Goal: Information Seeking & Learning: Understand process/instructions

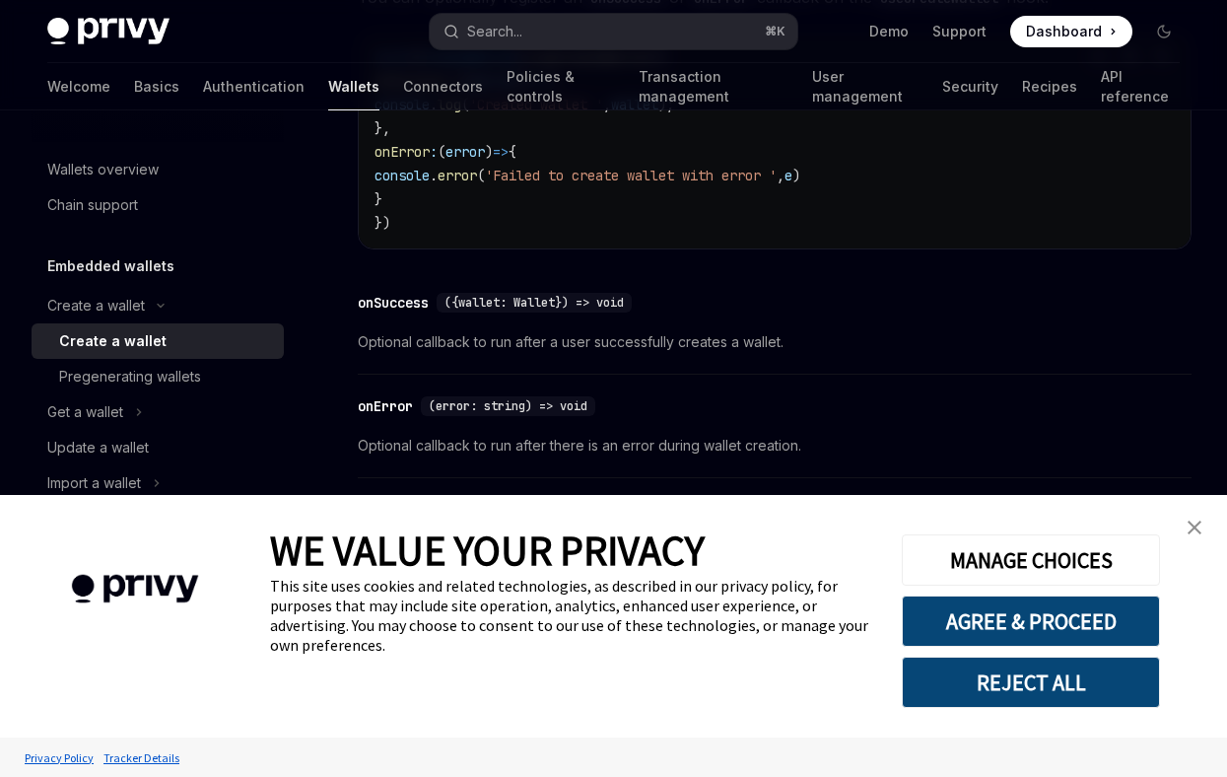
scroll to position [1551, 0]
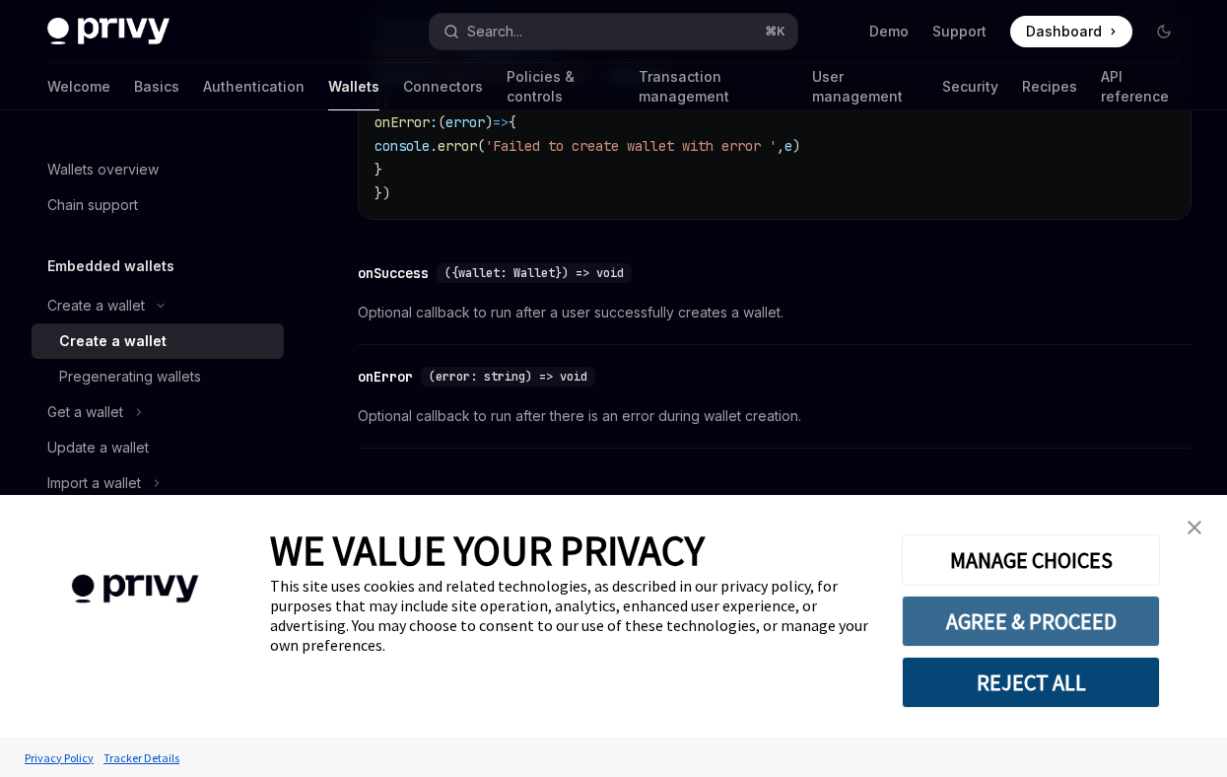
click at [1006, 631] on button "AGREE & PROCEED" at bounding box center [1031, 620] width 258 height 51
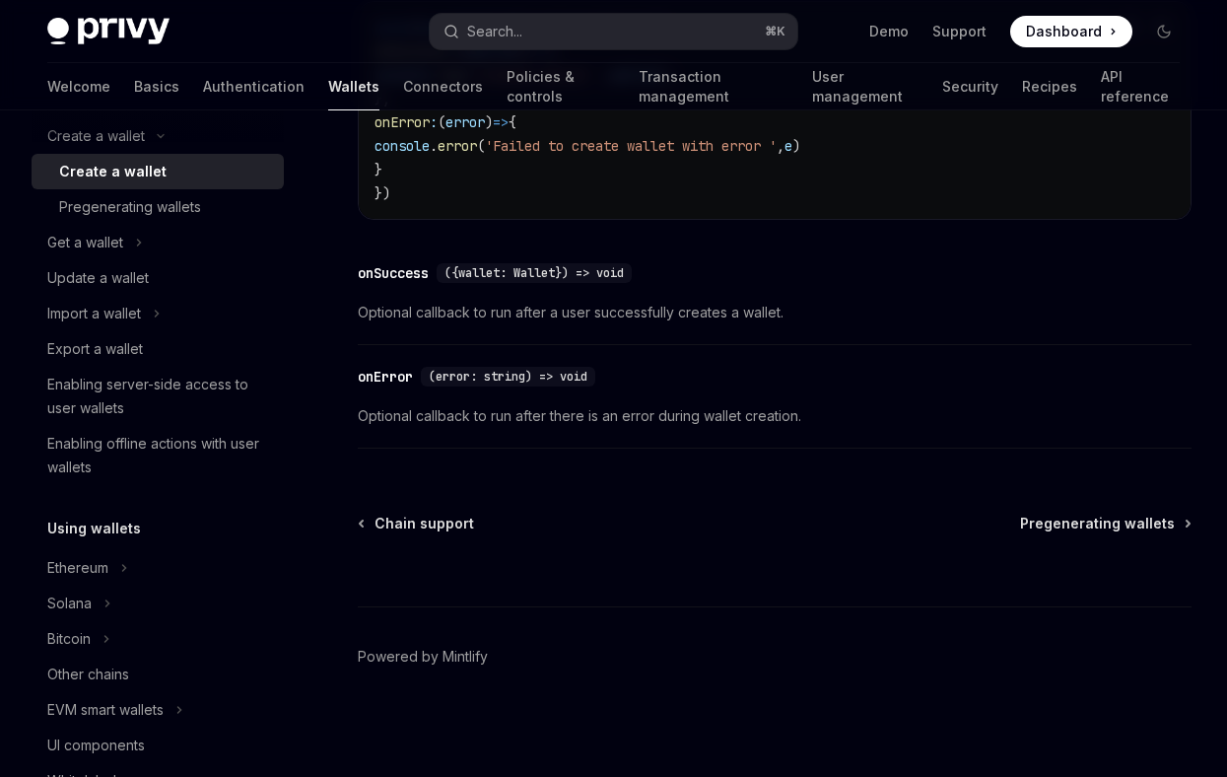
scroll to position [181, 0]
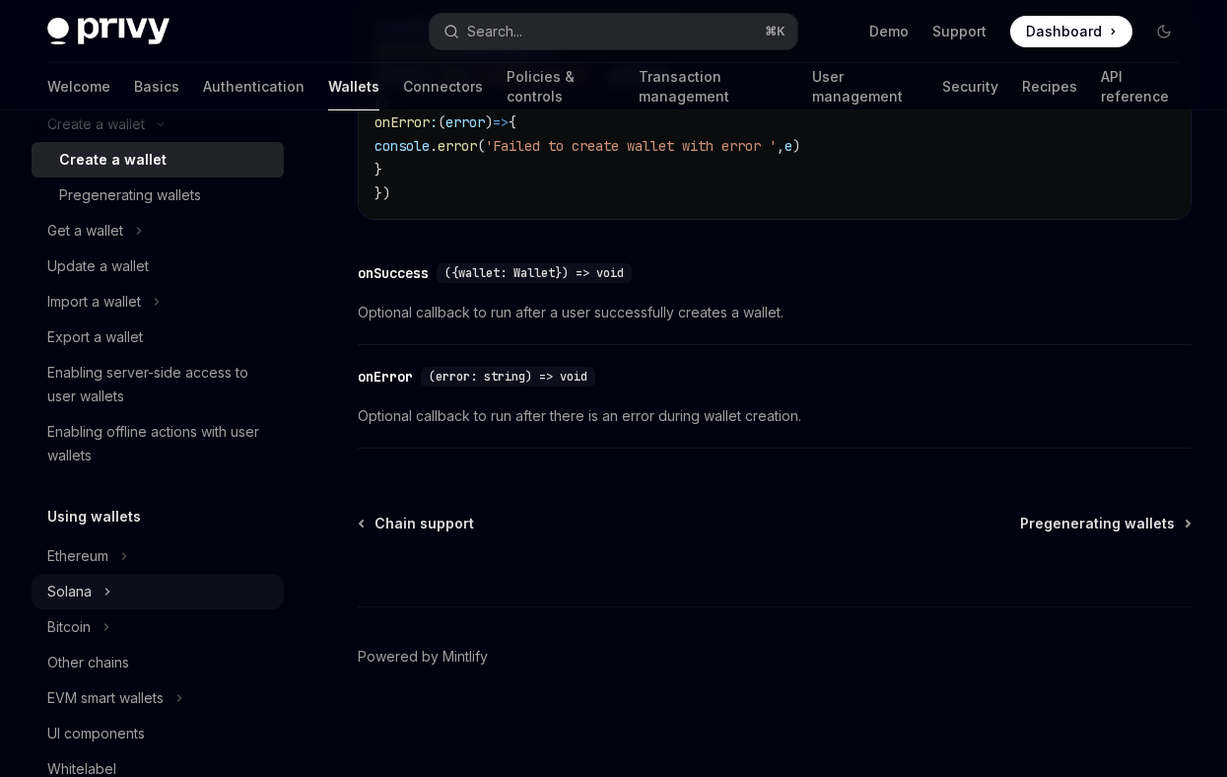
click at [192, 594] on button "Solana" at bounding box center [158, 591] width 252 height 35
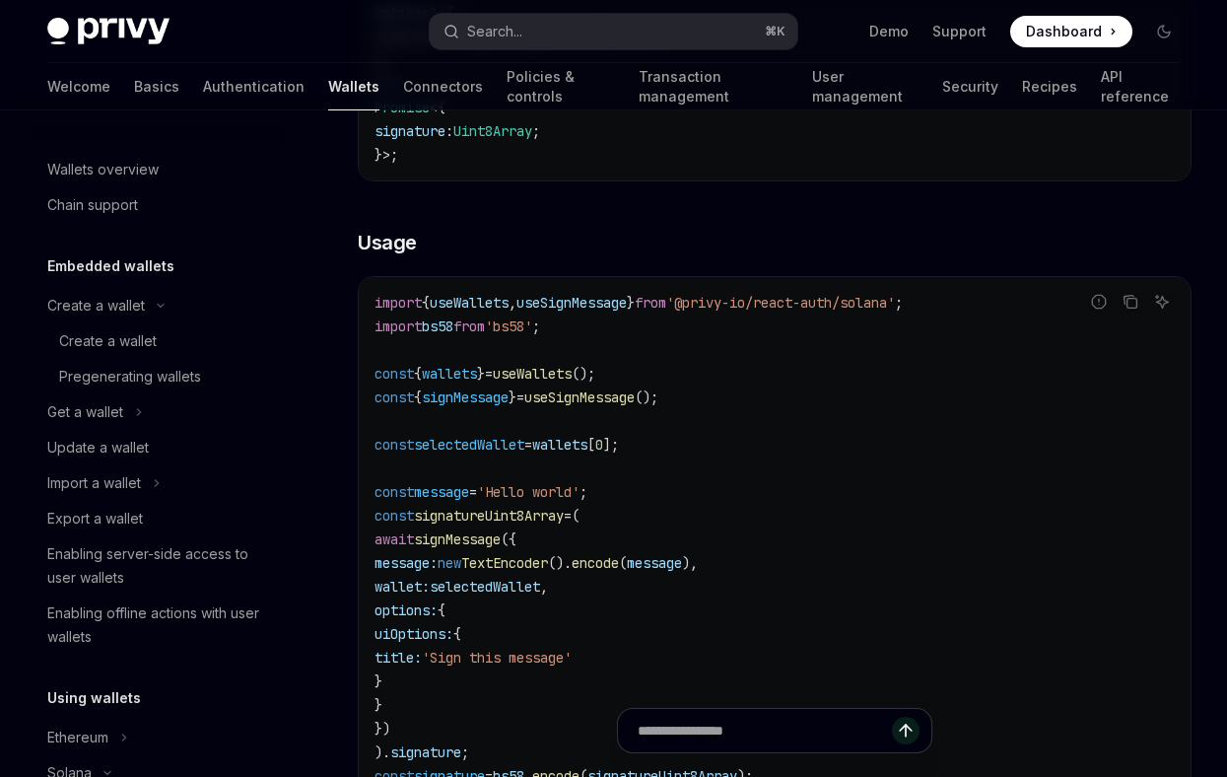
scroll to position [548, 0]
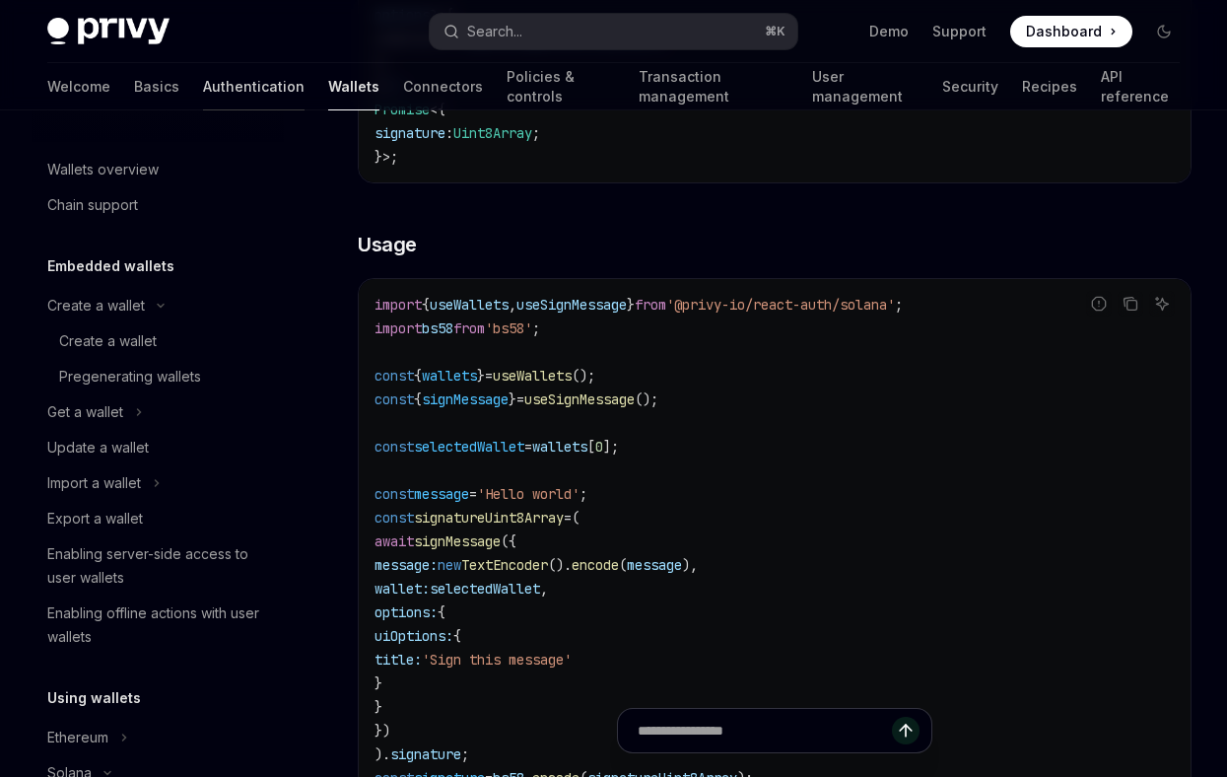
click at [203, 98] on link "Authentication" at bounding box center [254, 86] width 102 height 47
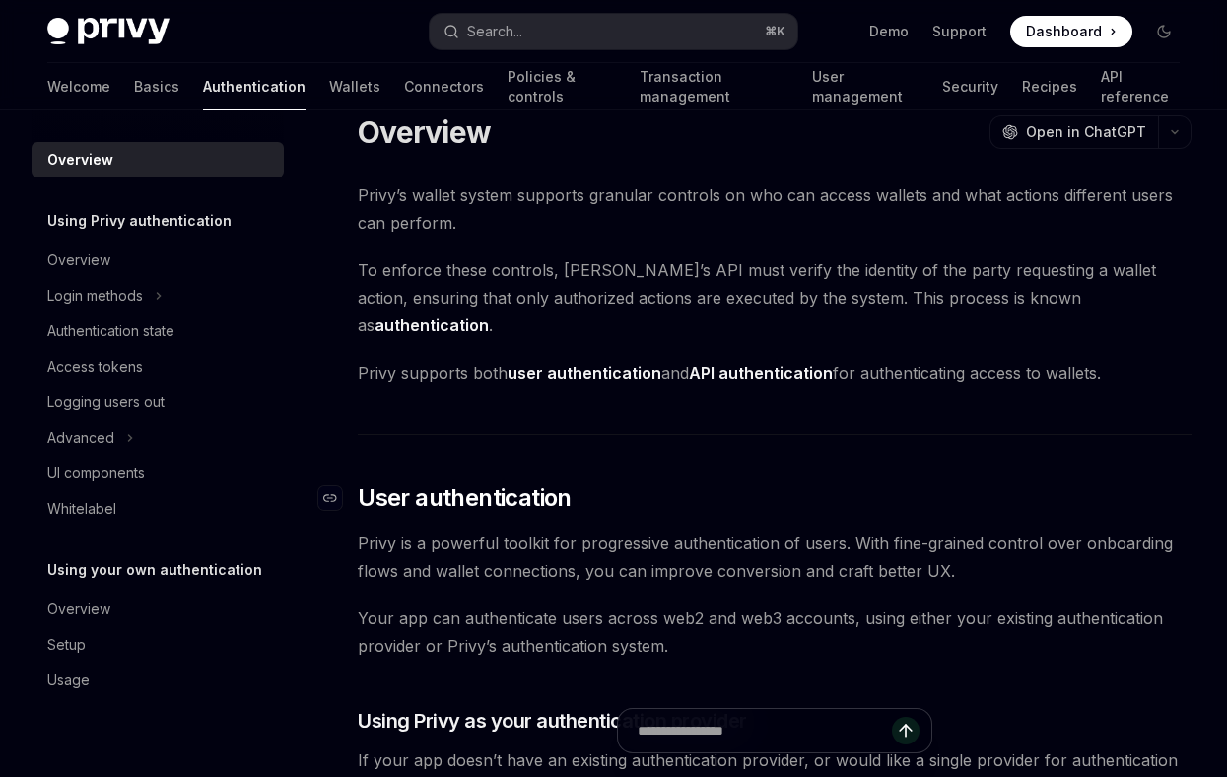
scroll to position [39, 0]
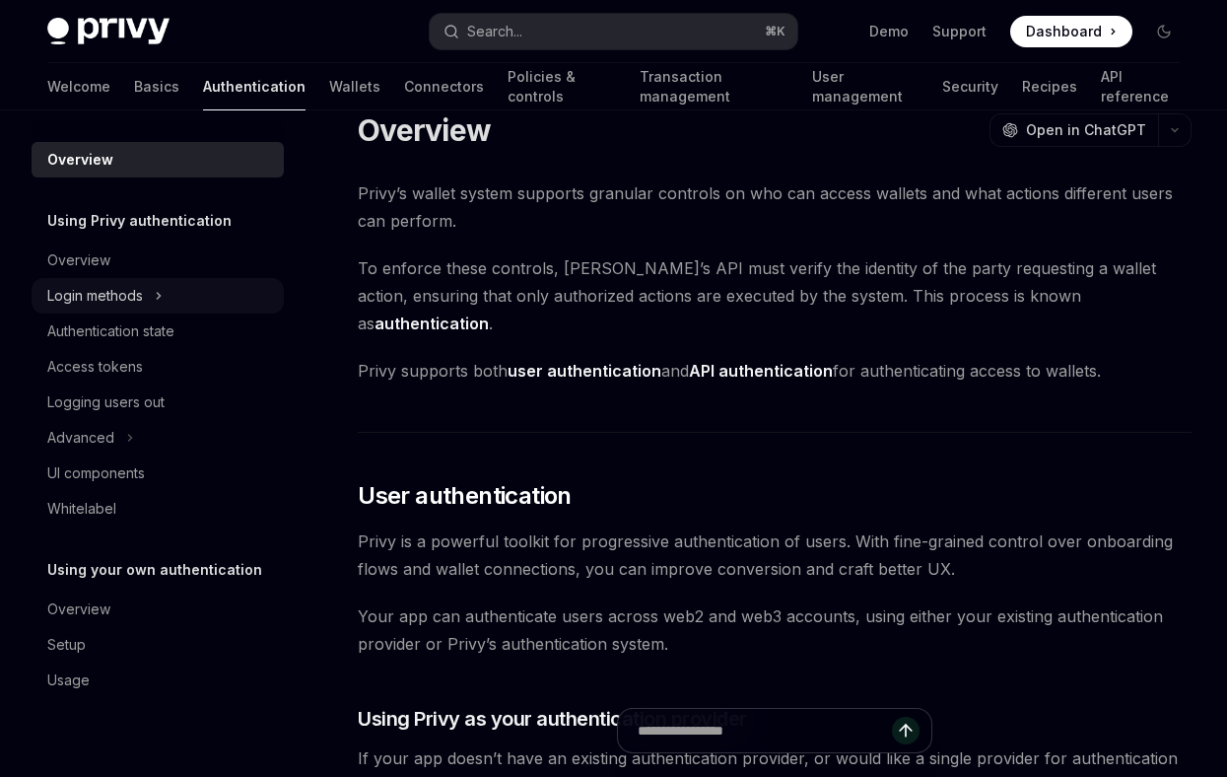
click at [113, 300] on div "Login methods" at bounding box center [95, 296] width 96 height 24
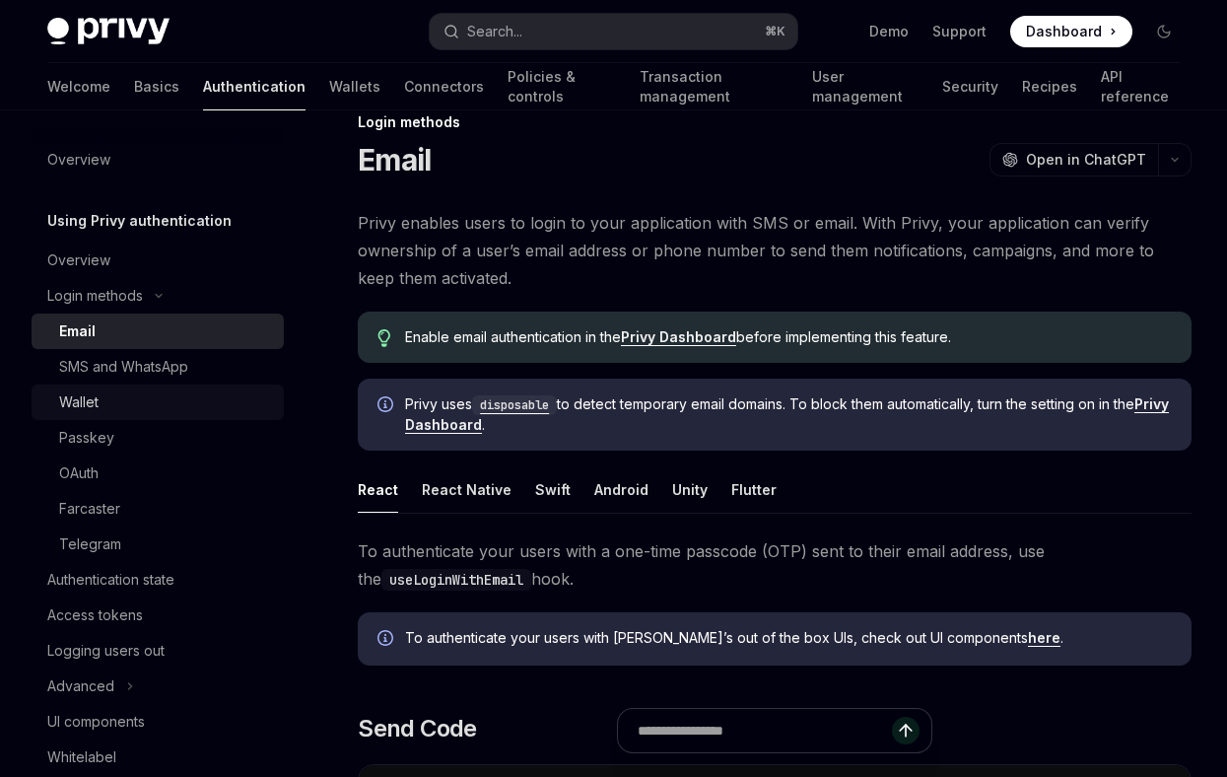
click at [96, 406] on div "Wallet" at bounding box center [78, 402] width 39 height 24
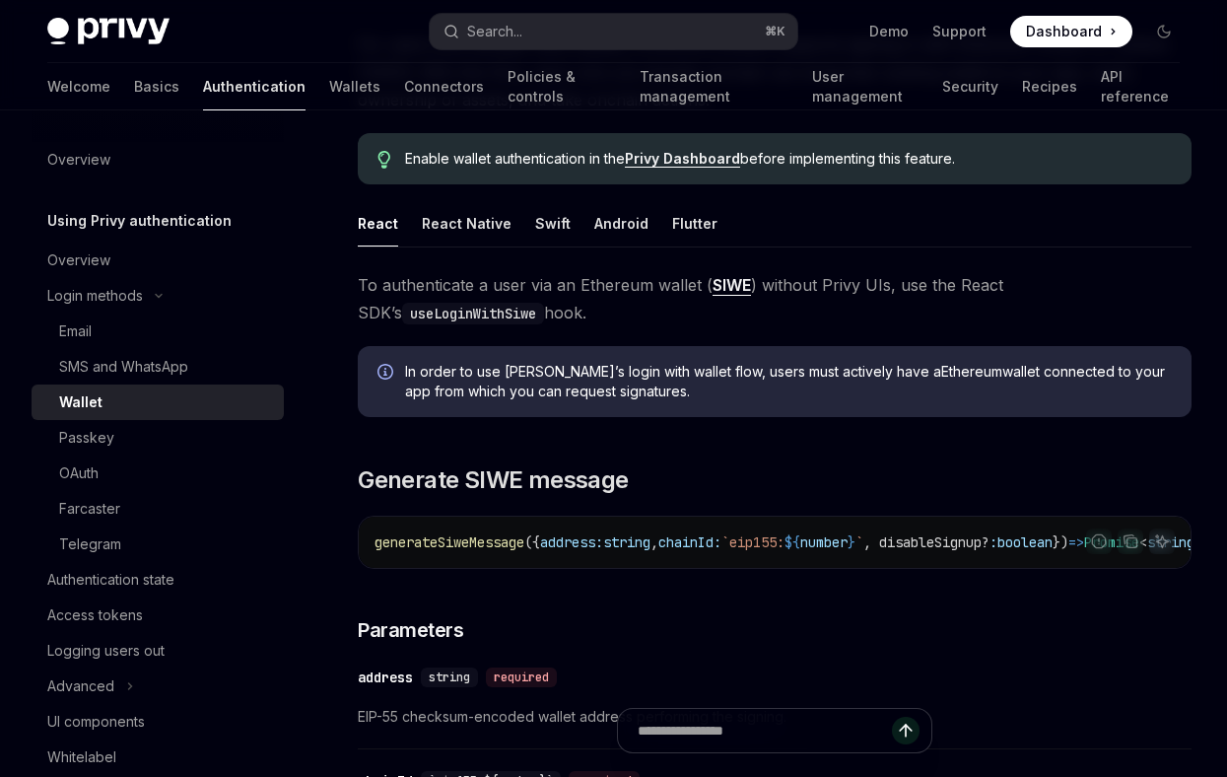
scroll to position [228, 0]
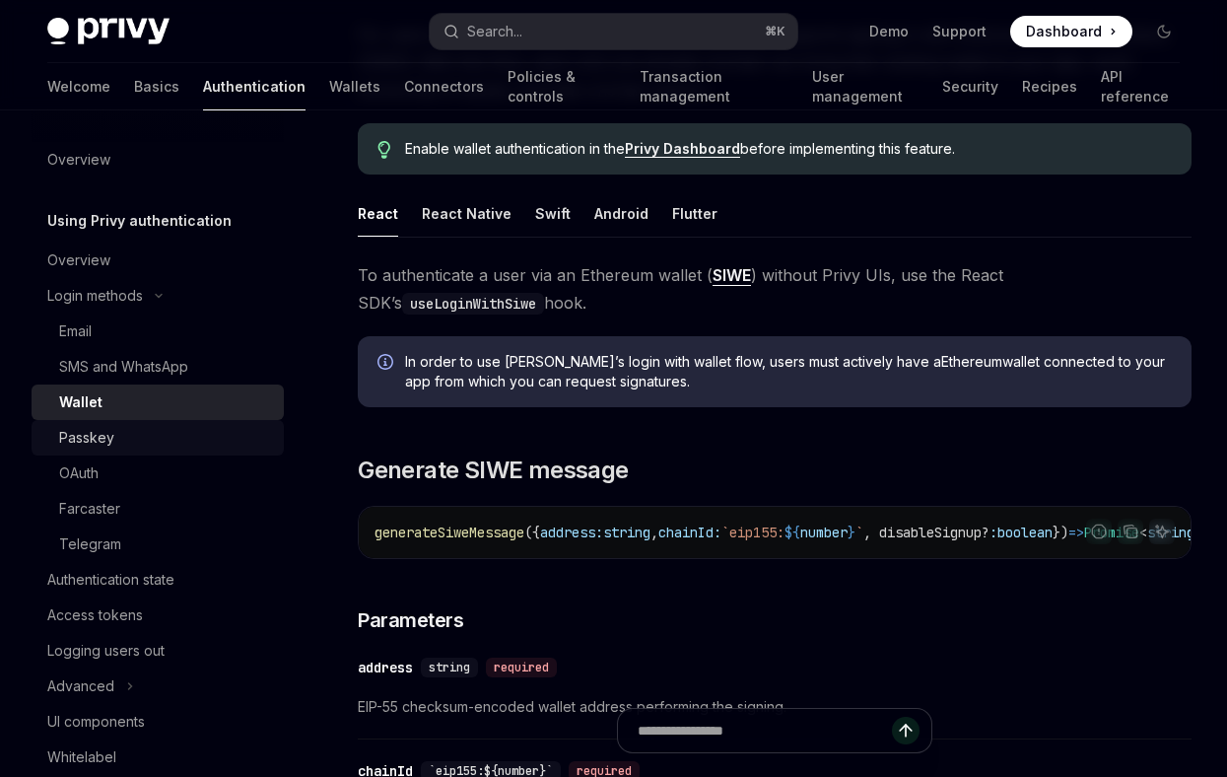
click at [116, 439] on div "Passkey" at bounding box center [165, 438] width 213 height 24
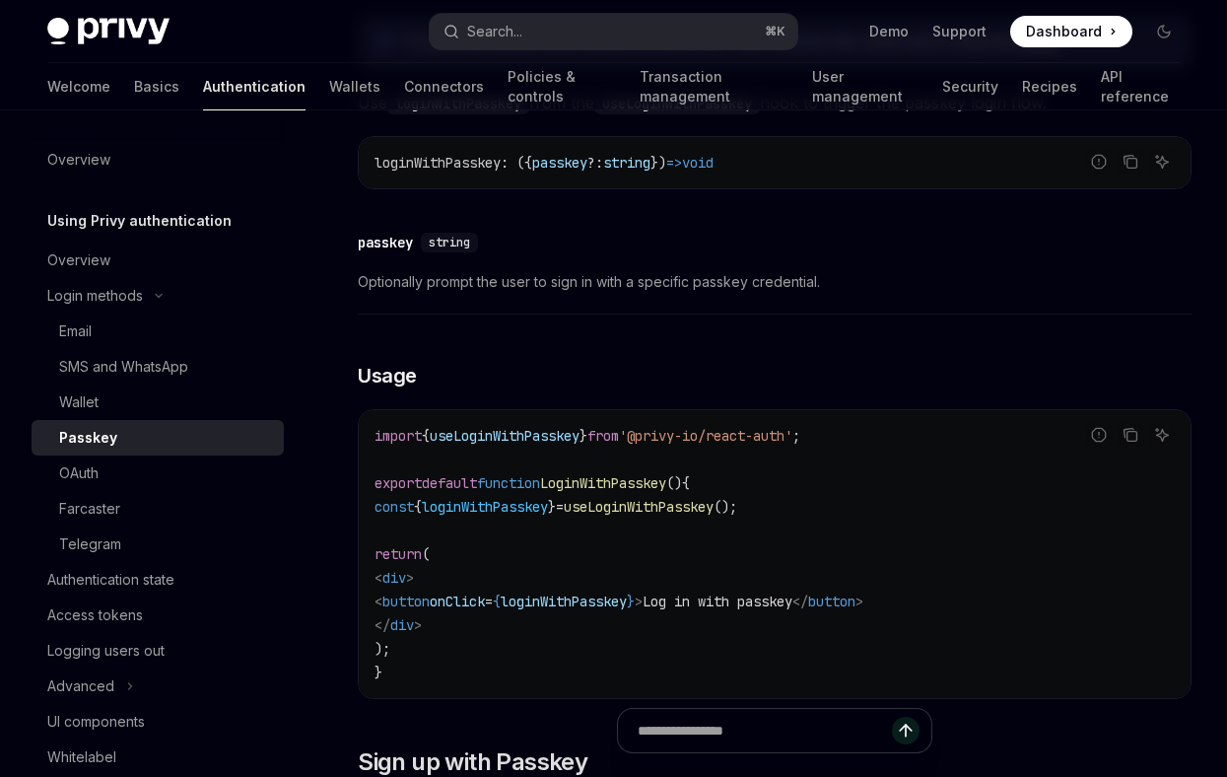
scroll to position [489, 0]
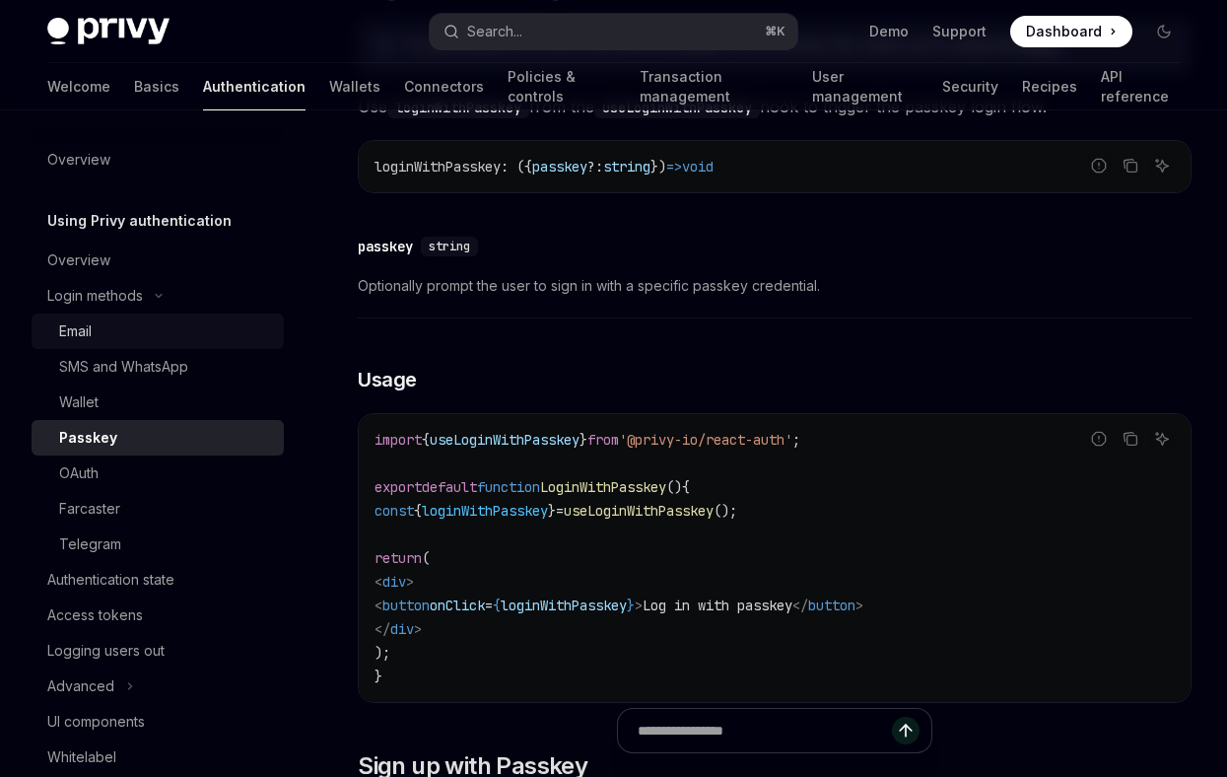
click at [108, 339] on div "Email" at bounding box center [165, 331] width 213 height 24
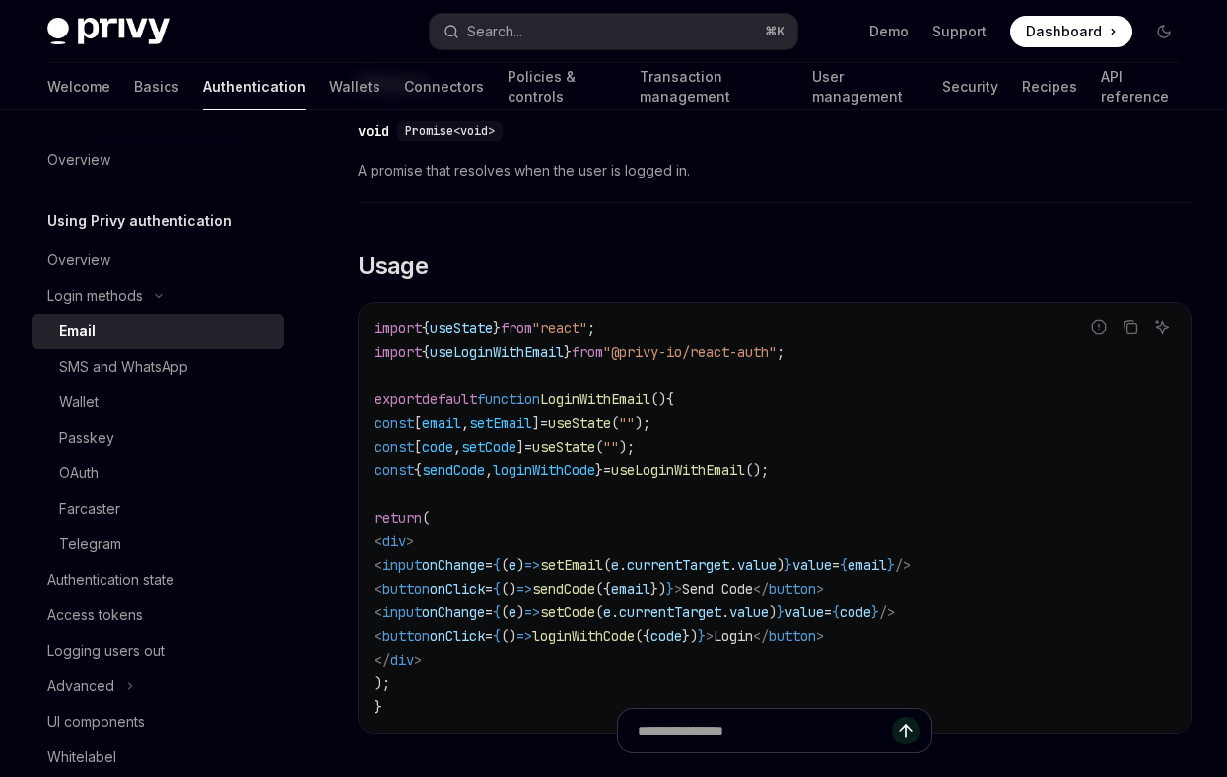
scroll to position [1669, 0]
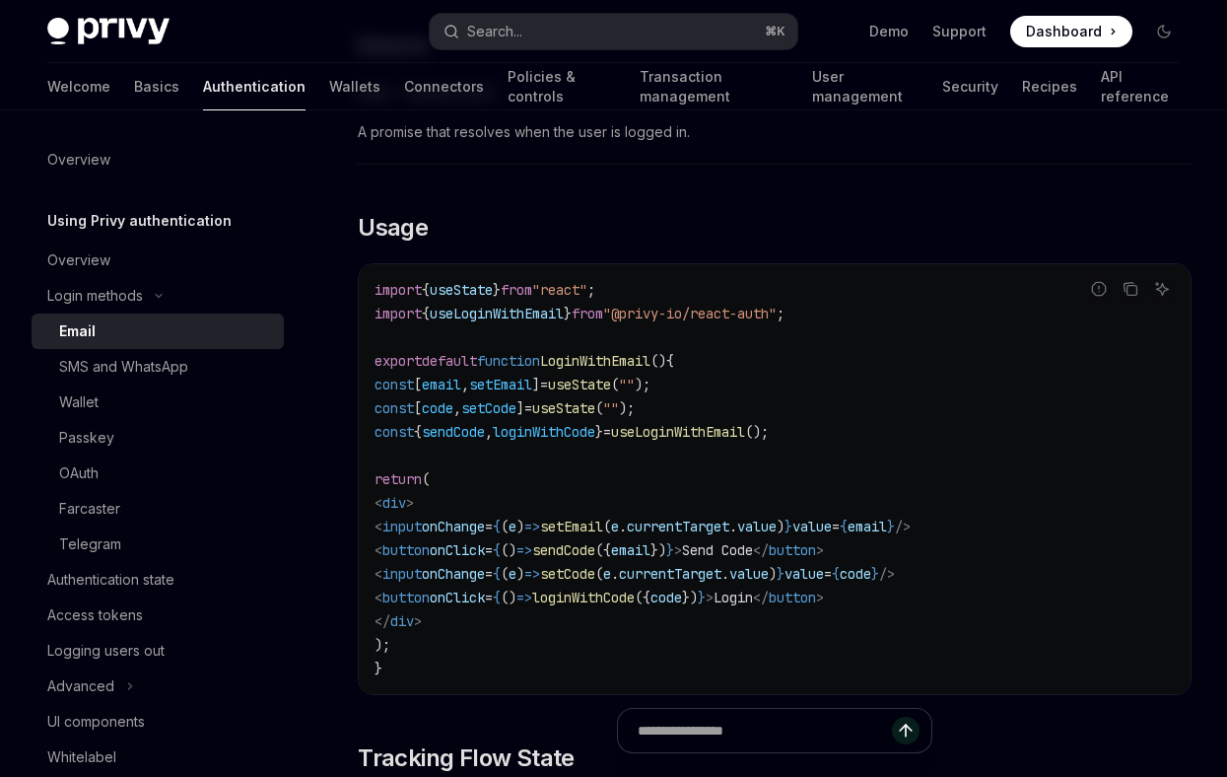
click at [580, 430] on span "loginWithCode" at bounding box center [544, 432] width 103 height 18
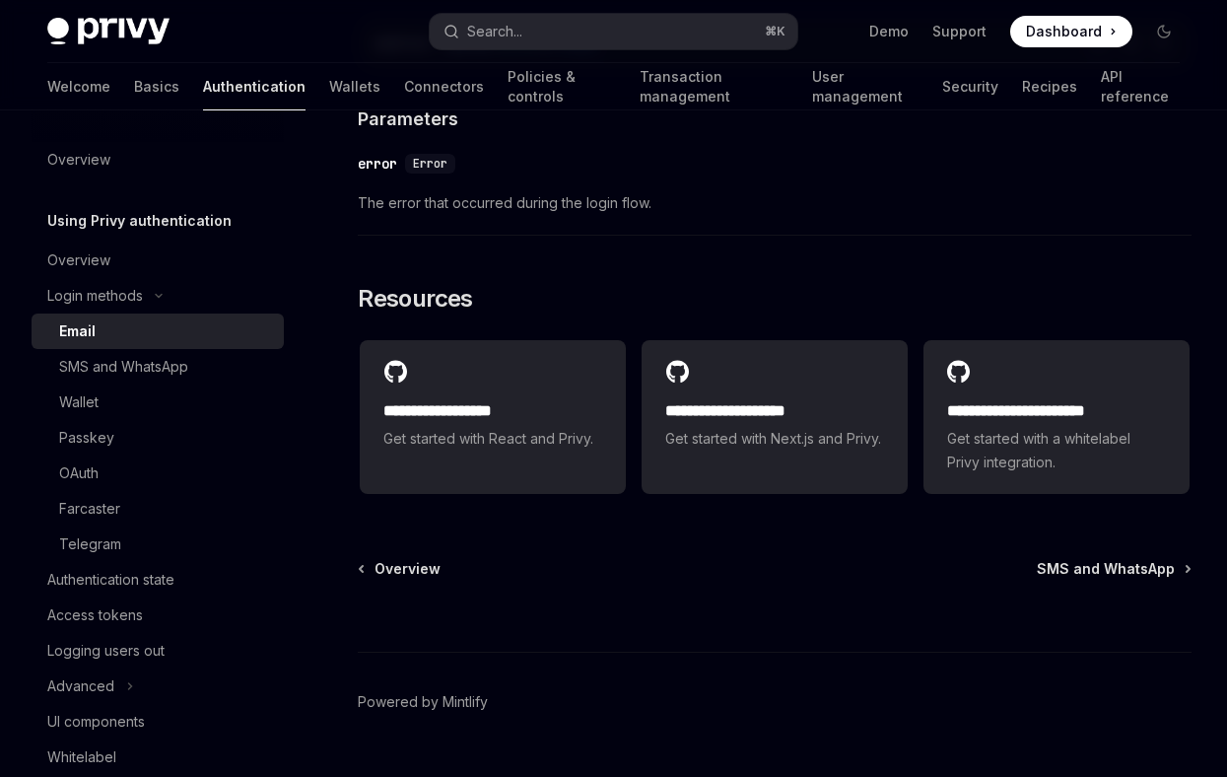
scroll to position [4067, 0]
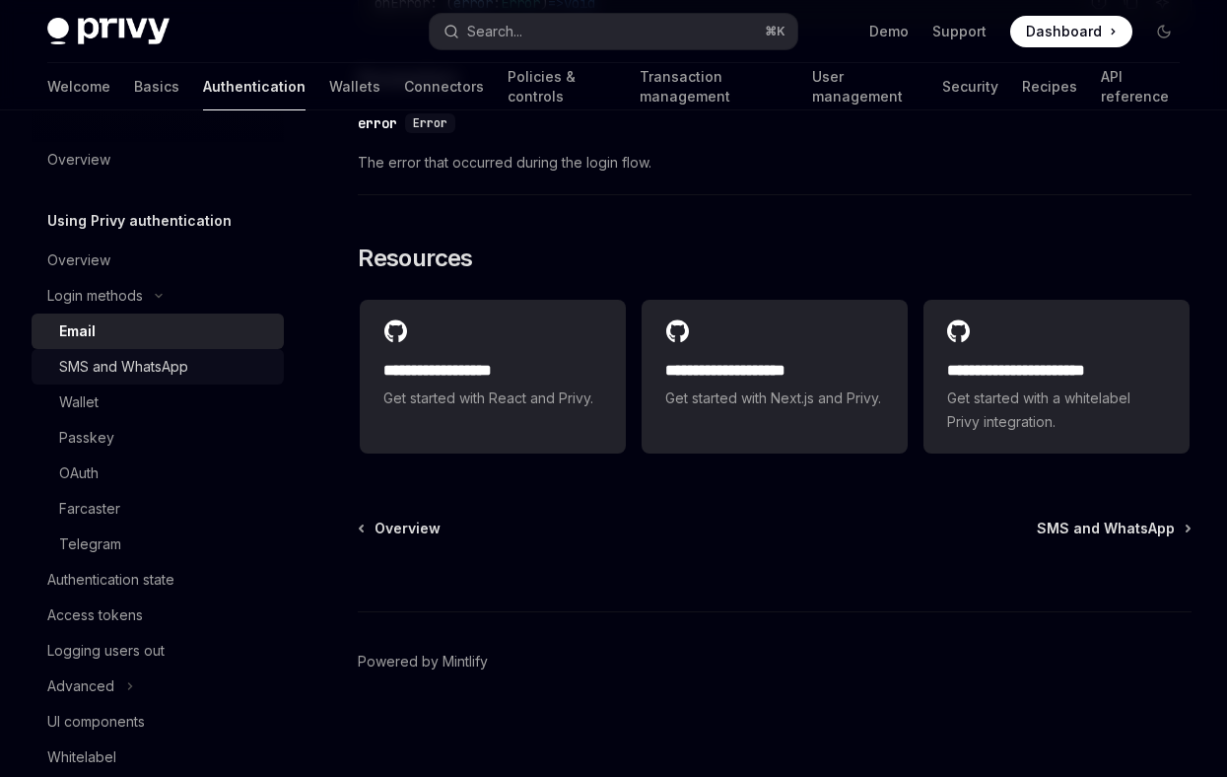
click at [214, 379] on link "SMS and WhatsApp" at bounding box center [158, 366] width 252 height 35
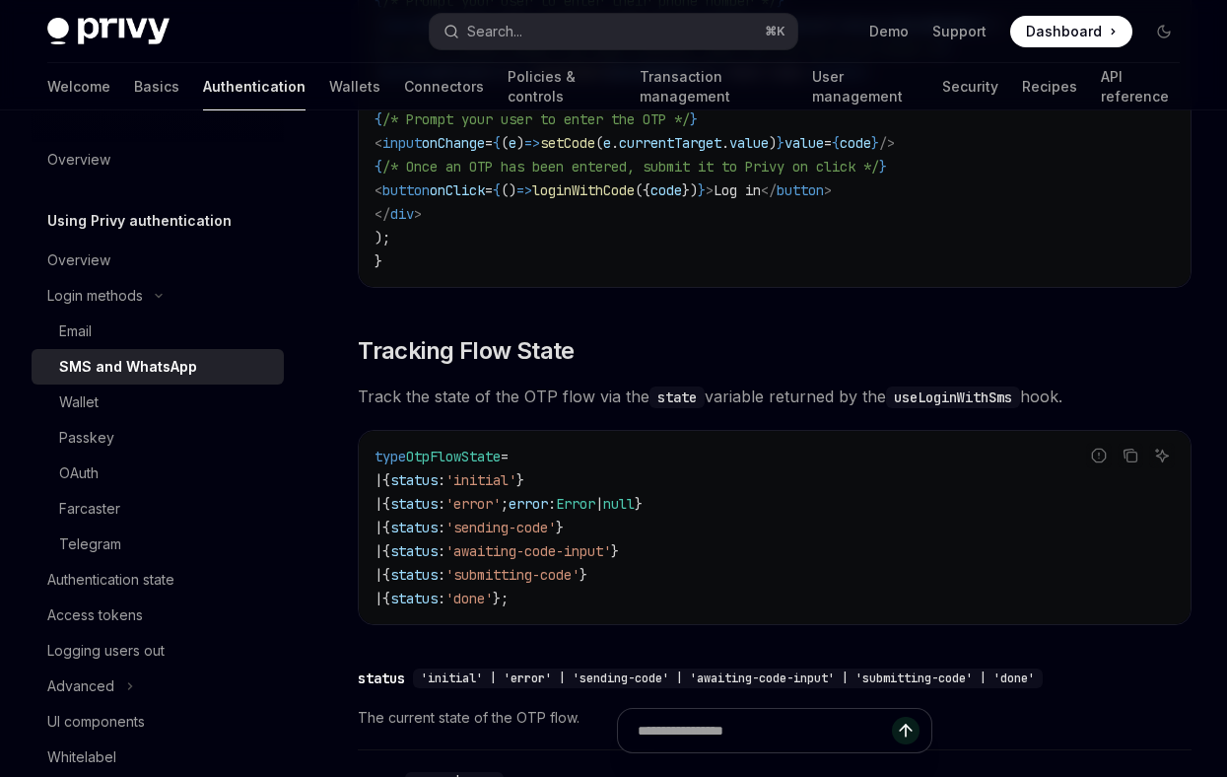
scroll to position [2884, 0]
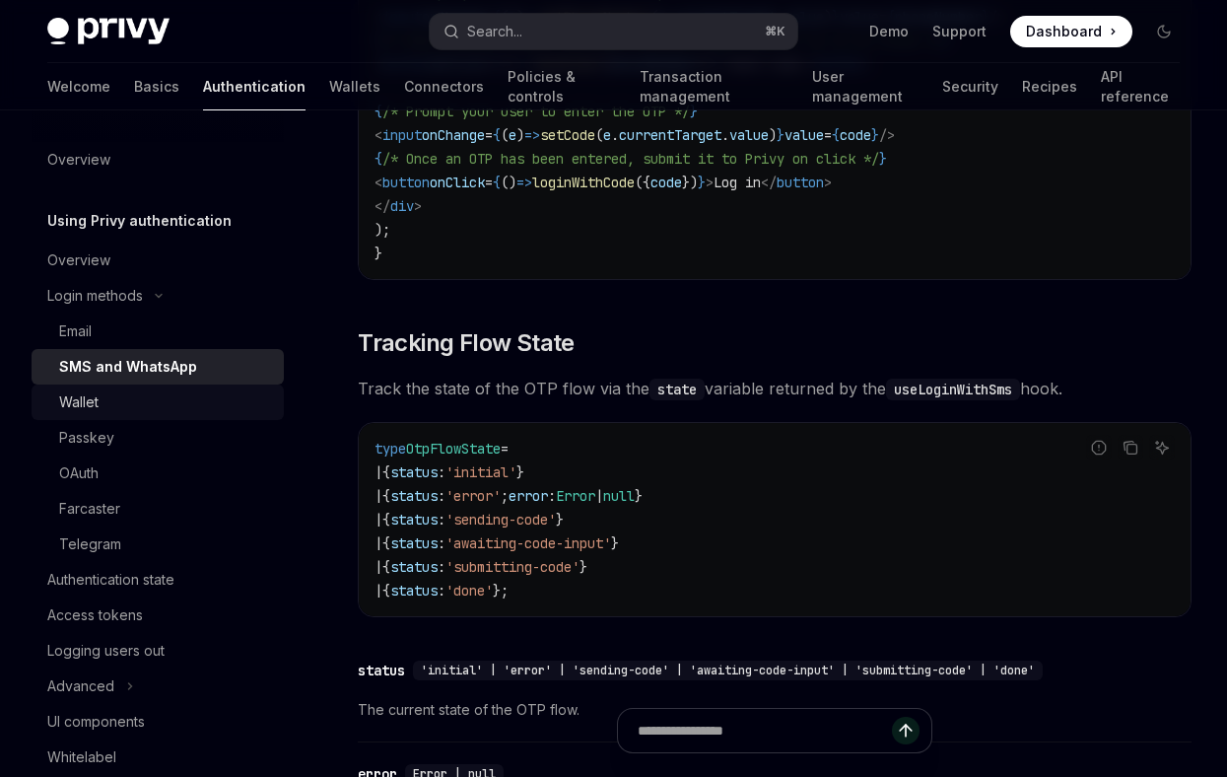
click at [203, 392] on div "Wallet" at bounding box center [165, 402] width 213 height 24
type textarea "*"
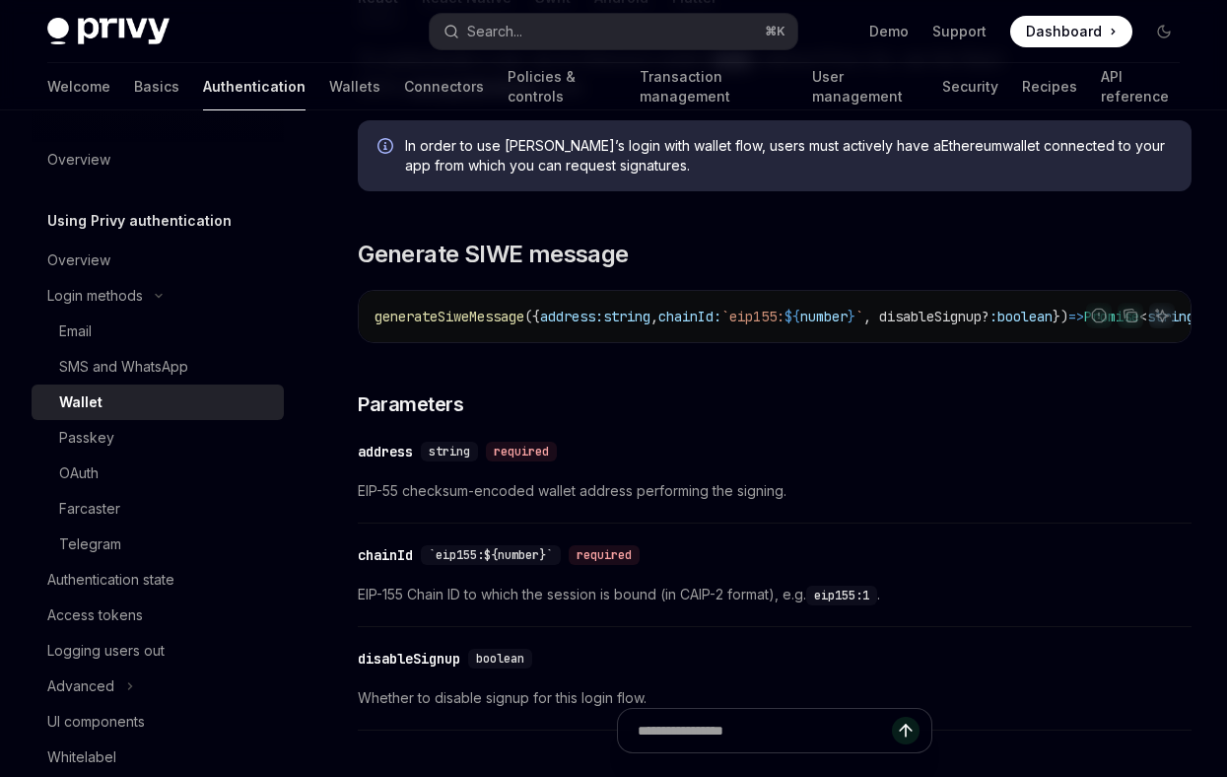
scroll to position [456, 0]
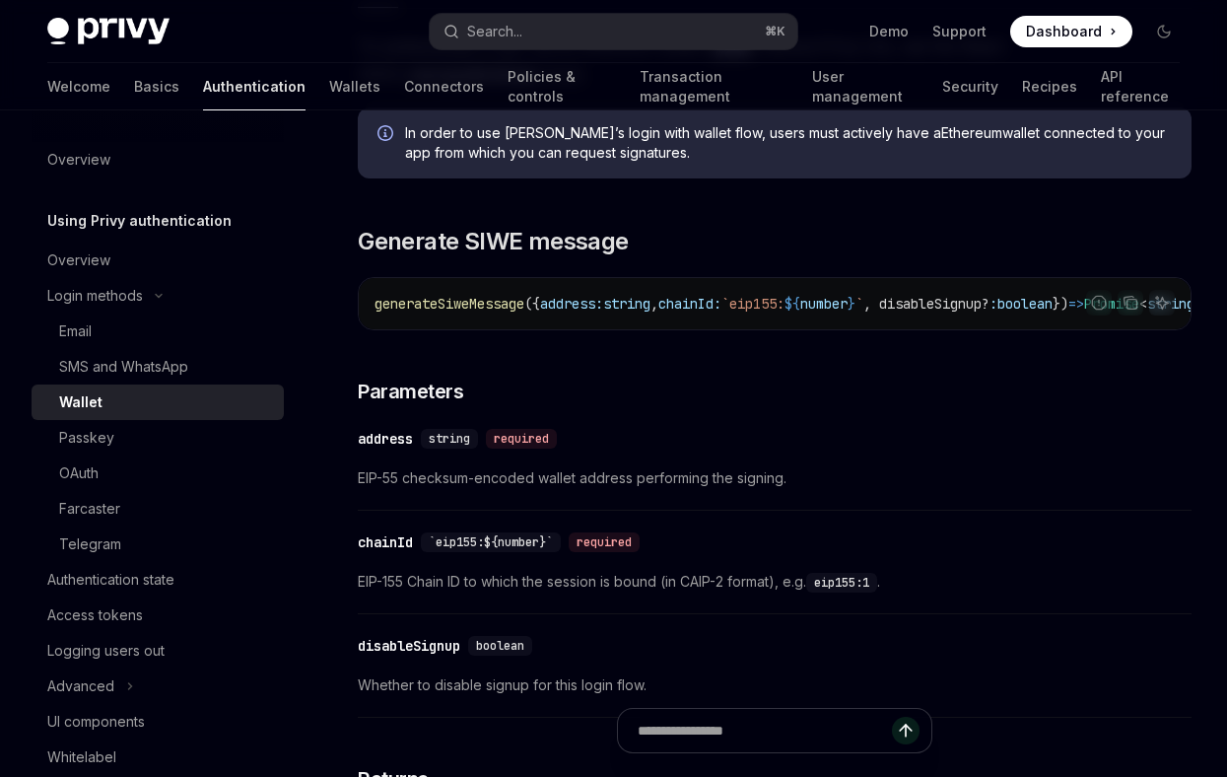
drag, startPoint x: 670, startPoint y: 328, endPoint x: 744, endPoint y: 328, distance: 73.9
click at [744, 328] on div "generateSiweMessage ({ address: string , chainId: `eip155: ${ number } ` , disa…" at bounding box center [775, 303] width 832 height 51
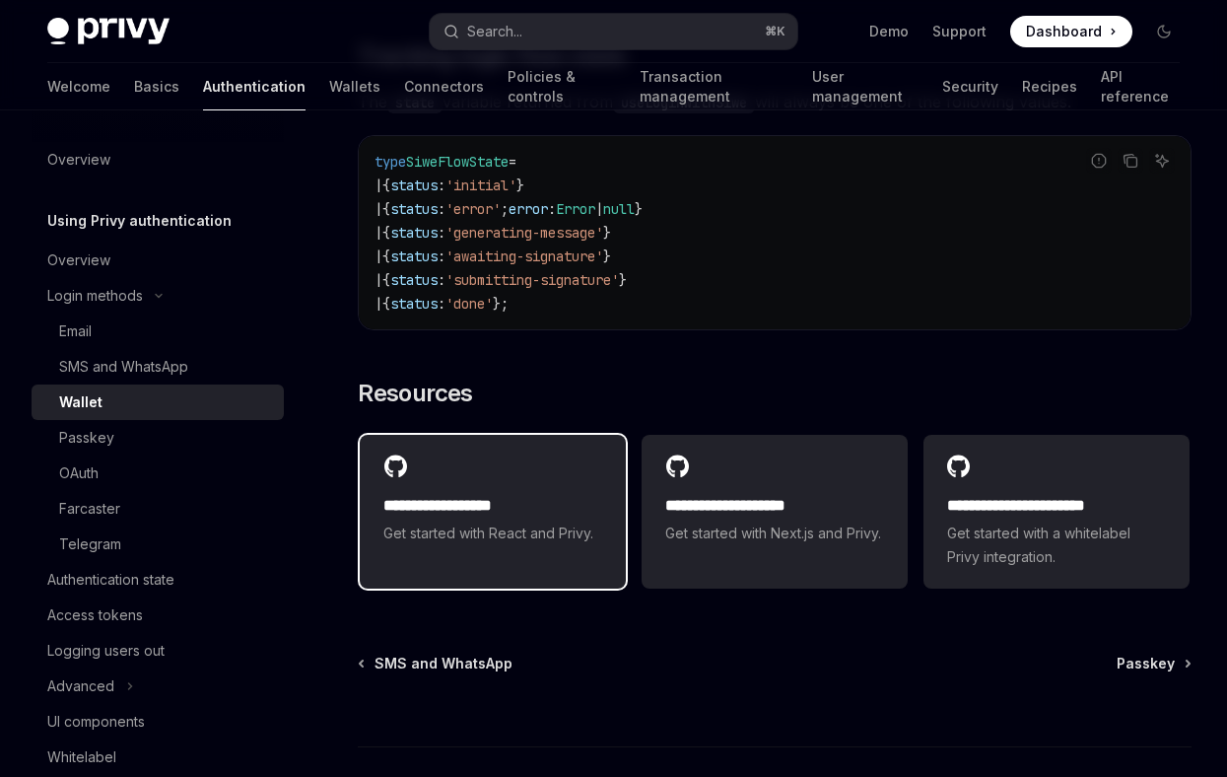
scroll to position [5029, 0]
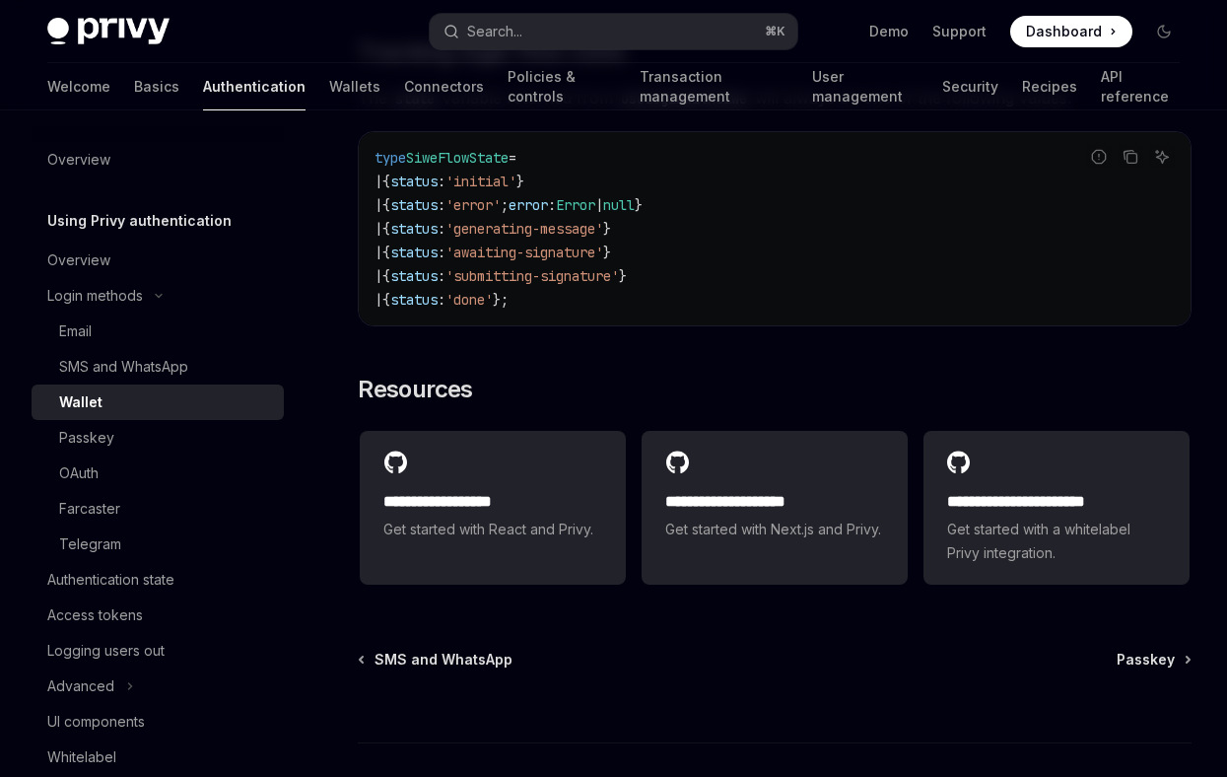
click at [679, 44] on button "Search... ⌘ K" at bounding box center [613, 31] width 367 height 35
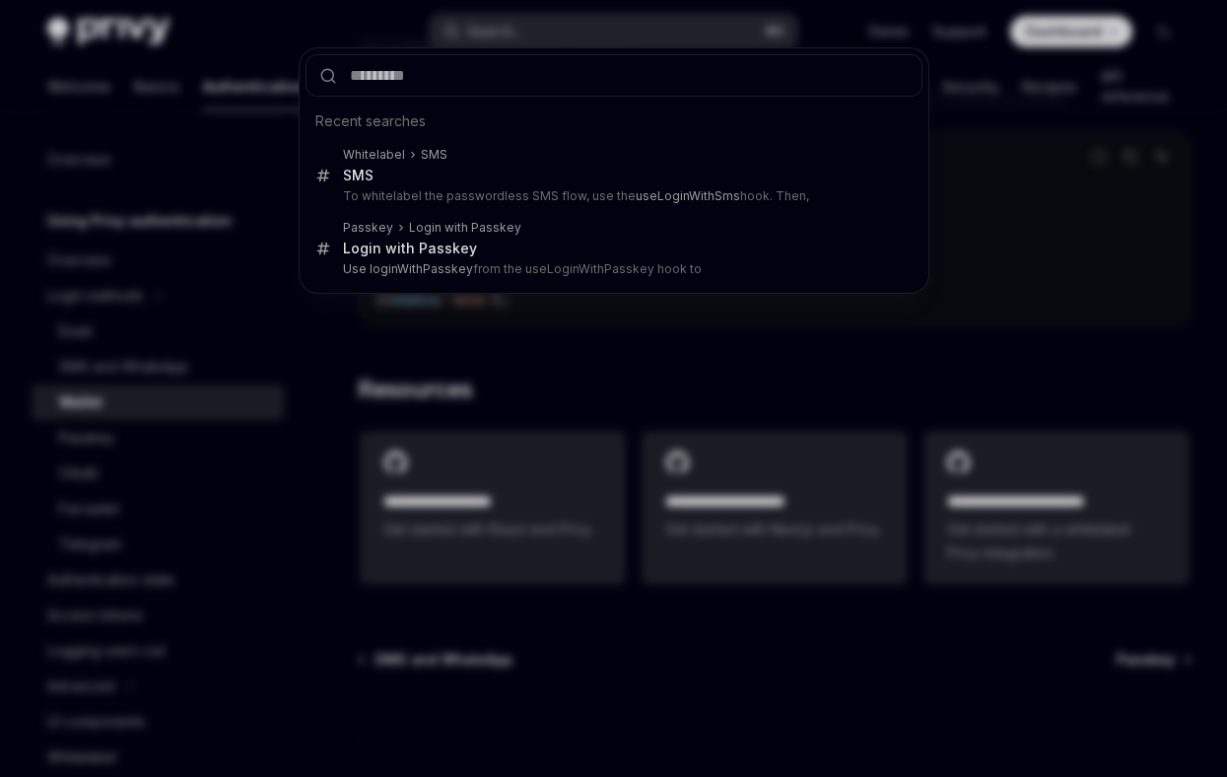
type input "**********"
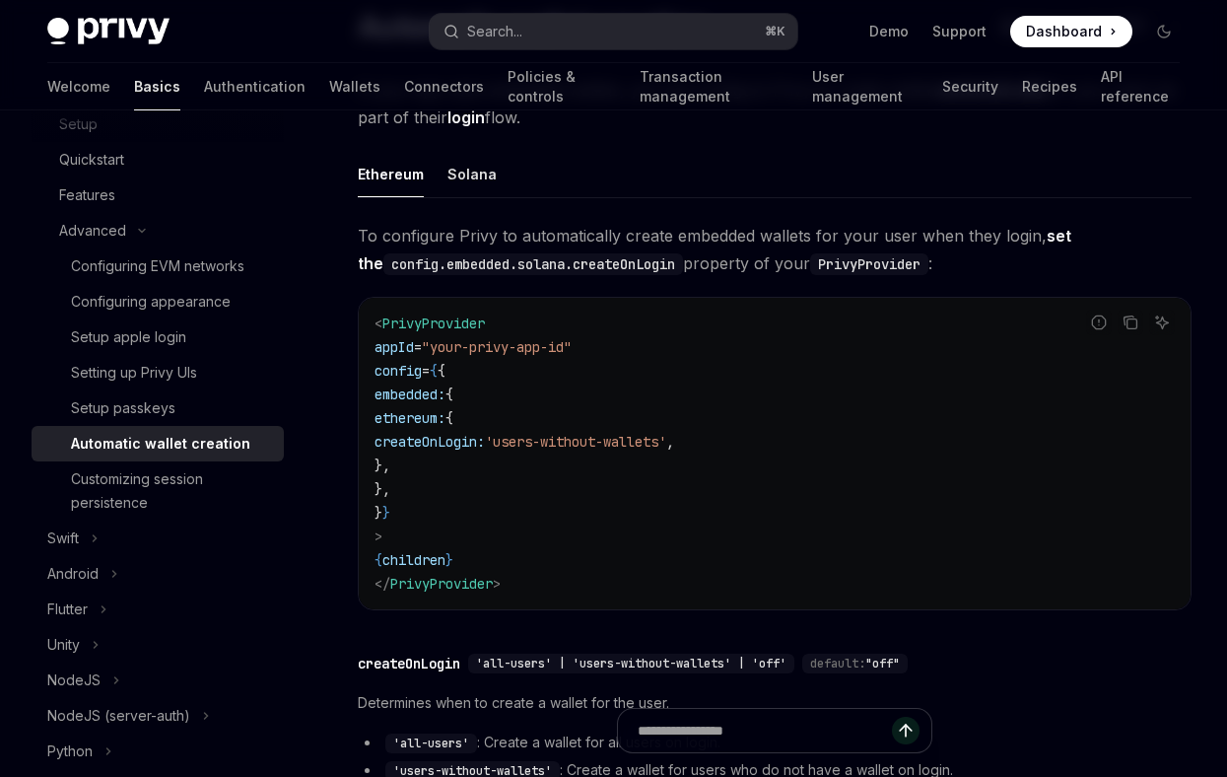
scroll to position [174, 0]
click at [470, 175] on div "Solana" at bounding box center [472, 172] width 49 height 46
type textarea "*"
click at [430, 408] on span "solana:" at bounding box center [402, 416] width 55 height 18
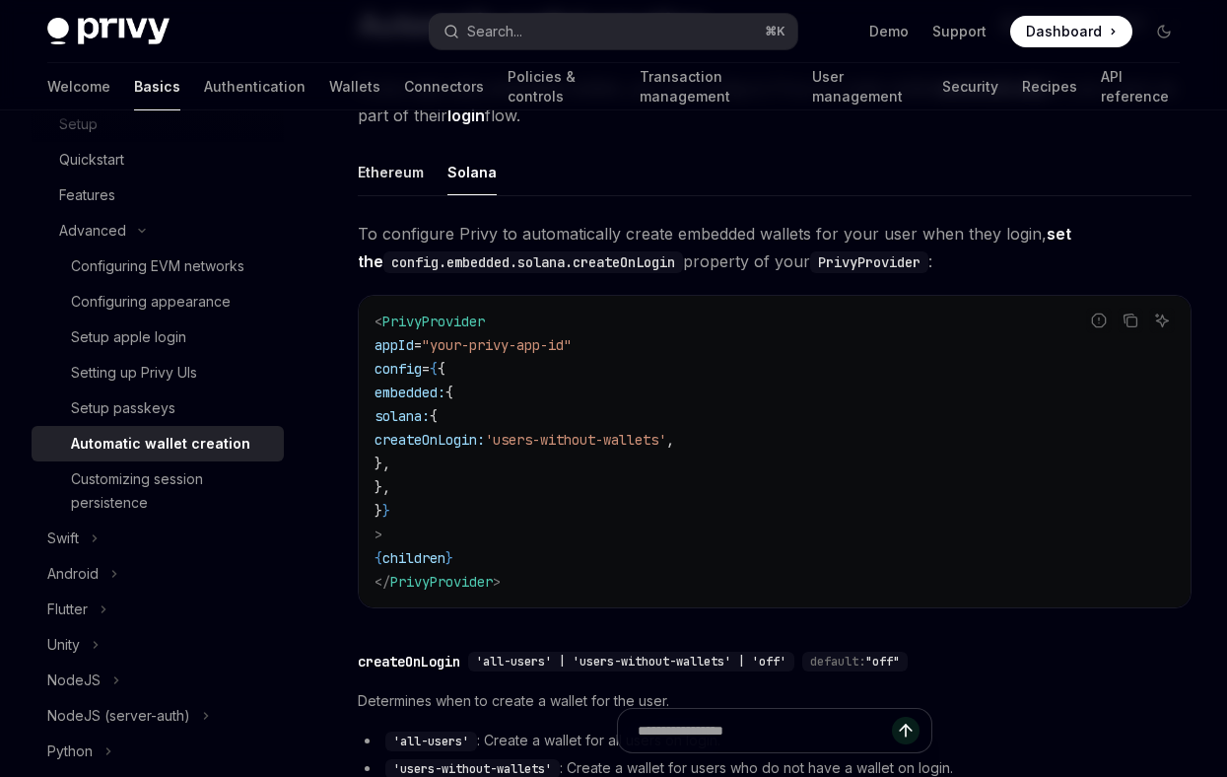
drag, startPoint x: 460, startPoint y: 494, endPoint x: 348, endPoint y: 397, distance: 148.2
click at [348, 397] on div "Advanced Automatic wallet creation OpenAI Open in ChatGPT OpenAI Open in ChatGP…" at bounding box center [590, 567] width 1212 height 1185
copy code "embedded: { solana: { createOnLogin: 'users-without-wallets' , }, },"
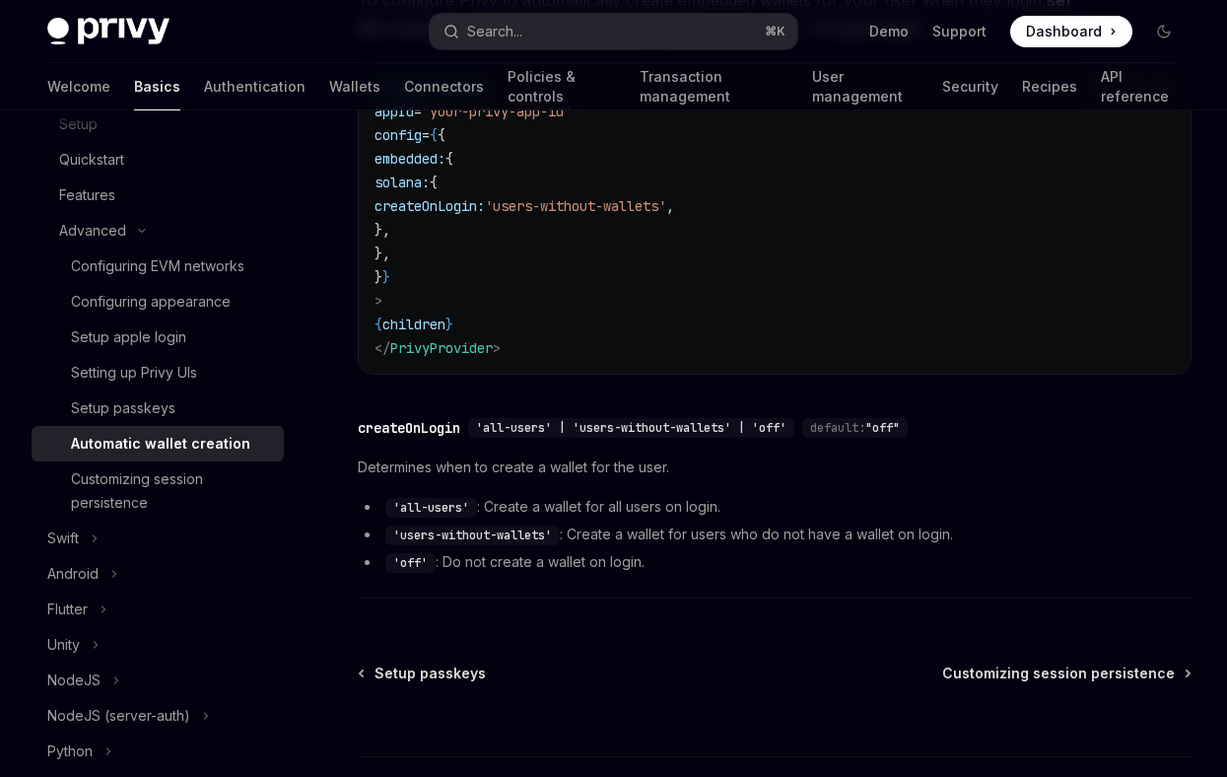
scroll to position [558, 0]
